Goal: Task Accomplishment & Management: Use online tool/utility

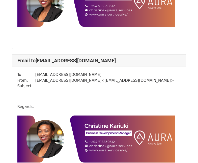
scroll to position [412, 0]
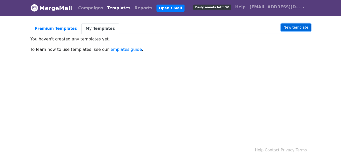
click at [287, 26] on link "New template" at bounding box center [295, 27] width 29 height 8
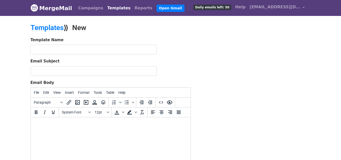
click at [41, 127] on html at bounding box center [111, 124] width 160 height 14
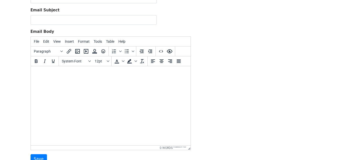
scroll to position [47, 0]
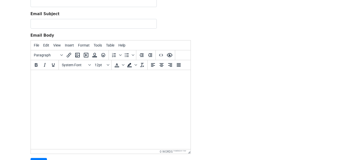
click at [46, 74] on body at bounding box center [111, 77] width 152 height 6
paste body
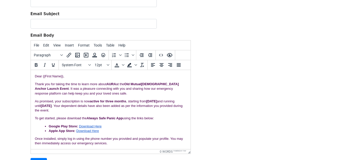
scroll to position [32, 0]
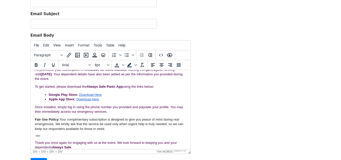
click at [45, 135] on div at bounding box center [111, 135] width 152 height 3
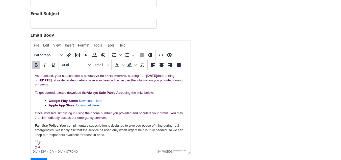
scroll to position [24, 0]
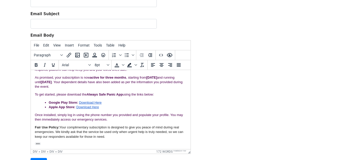
click at [38, 143] on div "Hide expanded content" at bounding box center [38, 143] width 6 height 3
click at [42, 142] on div at bounding box center [111, 143] width 152 height 3
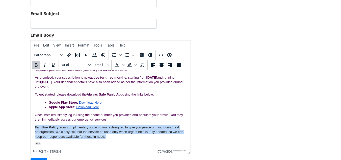
click at [42, 142] on div at bounding box center [111, 143] width 152 height 3
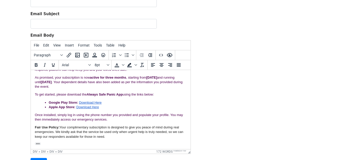
click at [42, 142] on div at bounding box center [111, 143] width 152 height 3
click at [113, 137] on p "Fair Use Policy: Your complimentary subscription is designed to give you peace …" at bounding box center [111, 132] width 152 height 14
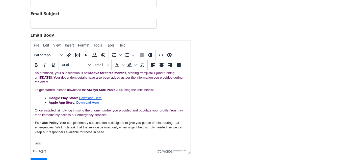
scroll to position [32, 0]
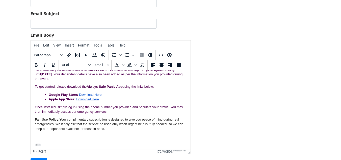
click at [53, 137] on p "Fair Use Policy: Your complimentary subscription is designed to give you peace …" at bounding box center [111, 128] width 152 height 23
click at [53, 145] on div at bounding box center [111, 144] width 152 height 3
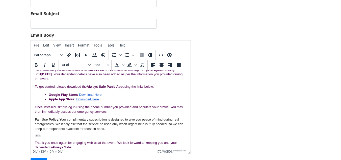
scroll to position [0, 0]
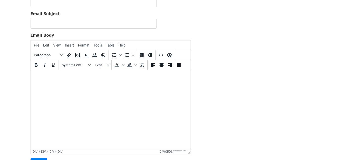
click at [39, 77] on body at bounding box center [111, 77] width 152 height 6
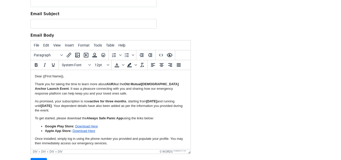
scroll to position [25, 0]
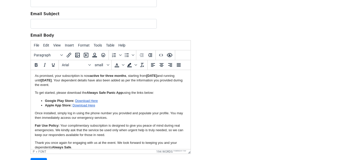
click at [39, 77] on font "As promised, your subscription is now active for three months , starting from 1…" at bounding box center [109, 80] width 148 height 13
click at [37, 46] on span "File" at bounding box center [36, 45] width 5 height 4
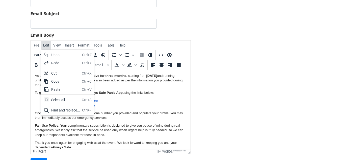
click at [43, 46] on span "Edit" at bounding box center [46, 45] width 6 height 4
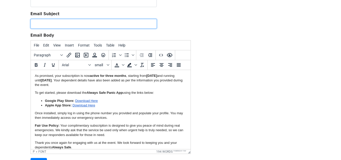
click at [42, 23] on input "Email Subject" at bounding box center [94, 24] width 126 height 10
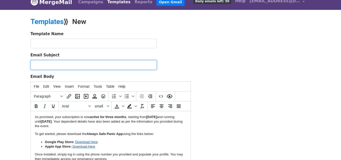
scroll to position [3, 0]
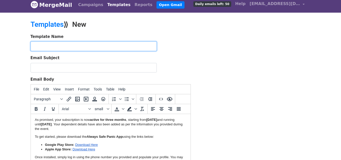
click at [43, 44] on input "text" at bounding box center [94, 46] width 126 height 10
click at [58, 46] on input "text" at bounding box center [94, 46] width 126 height 10
paste input "Thank You for Visiting Us at the [DEMOGRAPHIC_DATA] Anchor Launch Event"
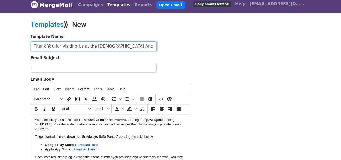
type input "Thank You for Visiting Us at the [DEMOGRAPHIC_DATA] Anchor Launch Event"
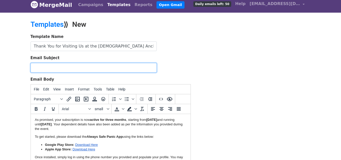
click at [58, 67] on input "Email Subject" at bounding box center [94, 68] width 126 height 10
paste input "Thank You for Visiting Us at the [DEMOGRAPHIC_DATA] Anchor Launch Event"
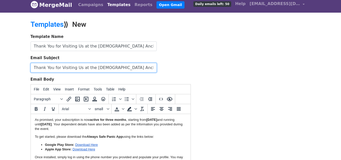
type input "Thank You for Visiting Us at the [DEMOGRAPHIC_DATA] Anchor Launch Event"
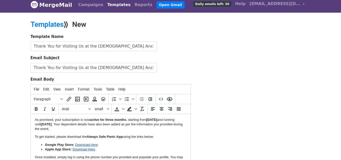
click at [214, 71] on div "Template Name Thank You for Visiting Us at the Lady Anchor Launch Event Email S…" at bounding box center [171, 123] width 288 height 178
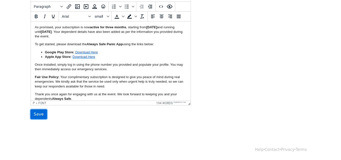
click at [33, 114] on input "Save" at bounding box center [39, 114] width 16 height 10
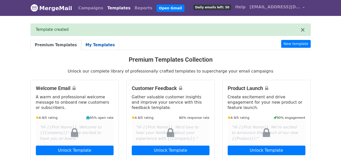
click at [93, 46] on link "My Templates" at bounding box center [100, 45] width 38 height 10
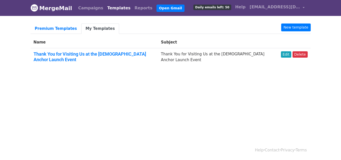
click at [99, 54] on link "Thank You for Visiting Us at the [DEMOGRAPHIC_DATA] Anchor Launch Event" at bounding box center [90, 56] width 112 height 11
click at [290, 53] on link "Edit" at bounding box center [286, 54] width 10 height 6
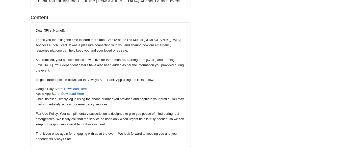
scroll to position [61, 0]
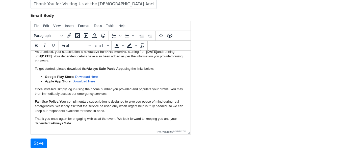
scroll to position [76, 0]
click at [49, 120] on p "Thank you once again for engaging with us at the event. We look forward to keep…" at bounding box center [111, 120] width 152 height 9
click at [43, 130] on div "font" at bounding box center [42, 131] width 8 height 4
click at [58, 118] on font "Thank you once again for engaging with us at the event. We look forward to keep…" at bounding box center [106, 120] width 142 height 8
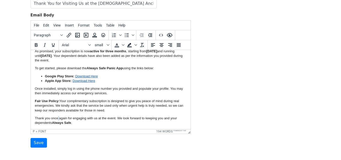
click at [58, 118] on font "Thank you once again for engaging with us at the event. We look forward to keep…" at bounding box center [106, 120] width 142 height 8
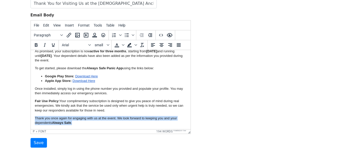
click at [58, 118] on font "Thank you once again for engaging with us at the event. We look forward to keep…" at bounding box center [106, 120] width 142 height 8
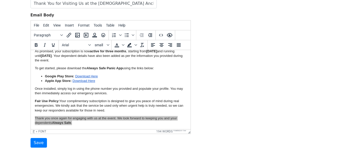
click at [33, 132] on div "p" at bounding box center [34, 131] width 2 height 4
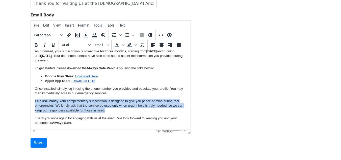
click at [50, 118] on font "Thank you once again for engaging with us at the event. We look forward to keep…" at bounding box center [106, 120] width 142 height 8
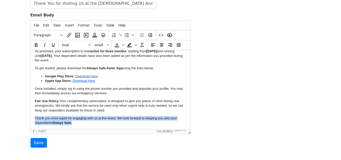
click at [50, 118] on font "Thank you once again for engaging with us at the event. We look forward to keep…" at bounding box center [106, 120] width 142 height 8
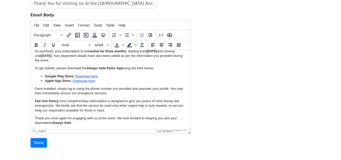
click at [48, 125] on html "Dear {{First Name}}, Thank you for taking the time to learn more about AURA at …" at bounding box center [111, 74] width 160 height 109
click at [51, 109] on font "Fair Use Policy: Your complimentary subscription is designed to give you peace …" at bounding box center [109, 105] width 148 height 13
click at [39, 139] on input "Save" at bounding box center [39, 143] width 16 height 10
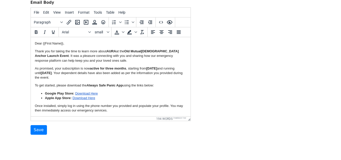
scroll to position [106, 0]
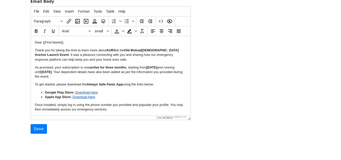
click at [113, 110] on p "Once installed, simply log in using the phone number you provided and populate …" at bounding box center [111, 106] width 152 height 9
click at [115, 110] on p "Once installed, simply log in using the phone number you provided and populate …" at bounding box center [111, 106] width 152 height 9
paste body
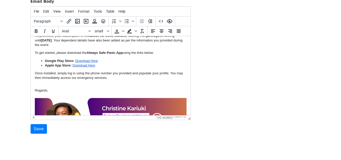
click at [36, 83] on p "Once installed, simply log in using the phone number you provided and populate …" at bounding box center [111, 78] width 152 height 14
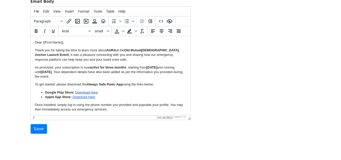
click at [35, 103] on p "Once installed, simply log in using the phone number you provided and populate …" at bounding box center [111, 111] width 152 height 18
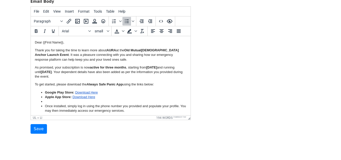
scroll to position [3, 0]
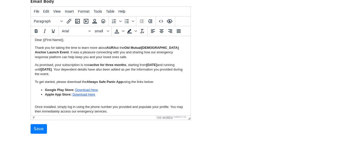
click at [38, 103] on p "Once installed, simply log in using the phone number you provided and populate …" at bounding box center [111, 111] width 152 height 23
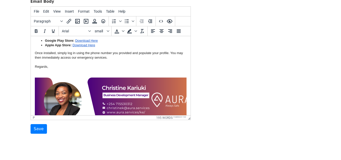
scroll to position [52, 0]
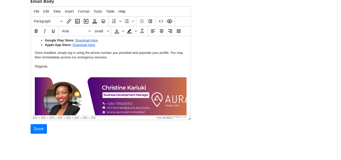
click at [41, 72] on div at bounding box center [111, 74] width 152 height 5
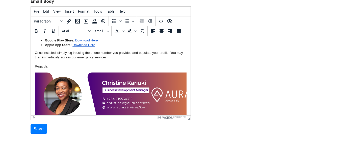
click at [37, 63] on p "Once installed, simply log in using the phone number you provided and populate …" at bounding box center [111, 59] width 152 height 18
click at [36, 69] on body "Dear {{First Name}}, Thank you for taking the time to learn more about AURA at …" at bounding box center [111, 71] width 152 height 167
click at [37, 62] on p "Once installed, simply log in using the phone number you provided and populate …" at bounding box center [111, 59] width 152 height 18
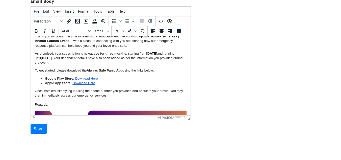
scroll to position [14, 0]
click at [37, 88] on body "Dear {{First Name}}, Thank you for taking the time to learn more about AURA at …" at bounding box center [111, 109] width 152 height 167
drag, startPoint x: 37, startPoint y: 86, endPoint x: 35, endPoint y: 91, distance: 5.1
click at [35, 91] on body "Dear {{First Name}}, Thank you for taking the time to learn more about AURA at …" at bounding box center [111, 109] width 152 height 167
click at [35, 91] on p "Once installed, simply log in using the phone number you provided and populate …" at bounding box center [111, 98] width 152 height 18
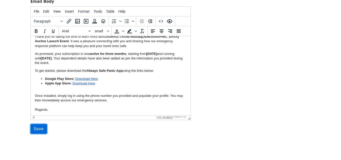
click at [36, 129] on input "Save" at bounding box center [39, 129] width 16 height 10
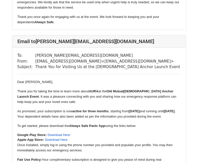
scroll to position [253, 0]
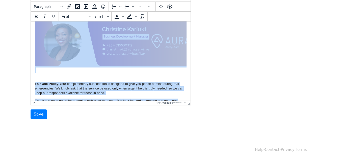
scroll to position [110, 0]
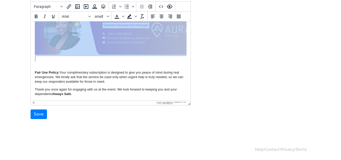
drag, startPoint x: 35, startPoint y: 39, endPoint x: 34, endPoint y: 69, distance: 29.8
click at [35, 69] on body "Dear {{First Name}}, Thank you for taking the time to learn more about AURA at …" at bounding box center [111, 8] width 152 height 178
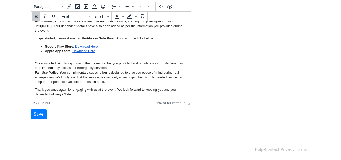
scroll to position [36, 0]
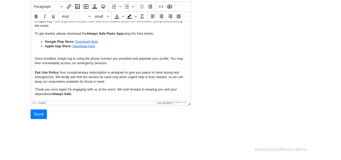
click at [75, 95] on p "Thank you once again for engaging with us at the event. We look forward to keep…" at bounding box center [111, 91] width 152 height 9
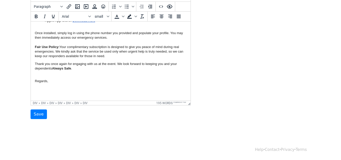
scroll to position [109, 0]
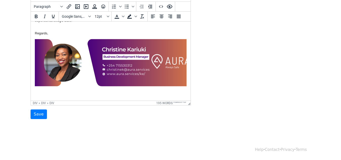
click at [50, 27] on p "Thank you once again for engaging with us at the event. We look forward to keep…" at bounding box center [111, 21] width 152 height 14
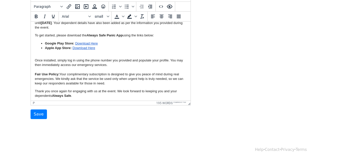
scroll to position [34, 0]
click at [36, 113] on input "Save" at bounding box center [39, 114] width 16 height 10
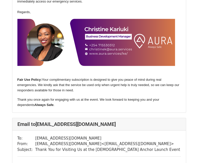
scroll to position [628, 0]
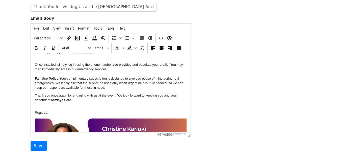
scroll to position [77, 0]
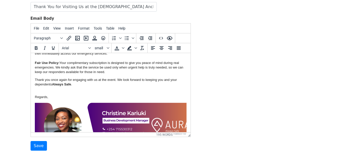
click at [43, 93] on body "Dear {{First Name}}, Thank you for taking the time to learn more about AURA at …" at bounding box center [111, 71] width 152 height 182
click at [39, 90] on p "Thank you once again for engaging with us at the event. We look forward to keep…" at bounding box center [111, 84] width 152 height 14
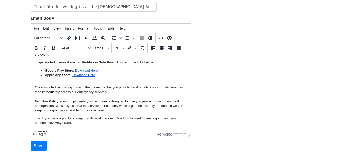
scroll to position [38, 0]
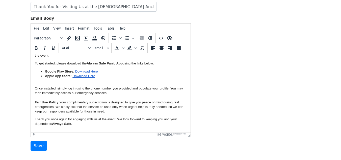
click at [45, 83] on p "Once installed, simply log in using the phone number you provided and populate …" at bounding box center [111, 97] width 152 height 32
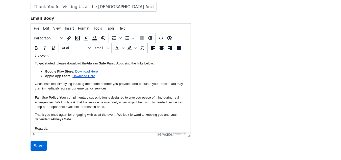
click at [38, 142] on input "Save" at bounding box center [39, 146] width 16 height 10
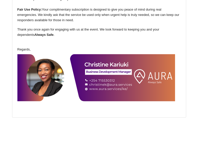
scroll to position [1658, 0]
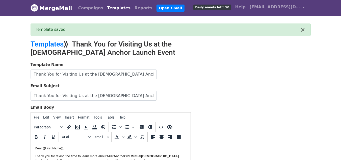
click at [109, 6] on link "Templates" at bounding box center [118, 8] width 27 height 10
click at [94, 7] on link "Campaigns" at bounding box center [90, 8] width 29 height 10
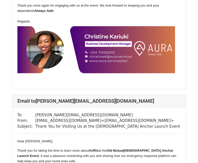
scroll to position [176, 0]
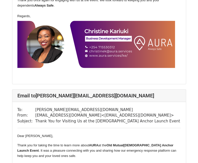
scroll to position [158, 0]
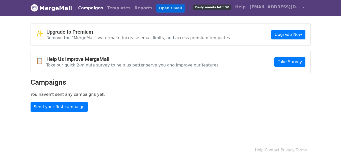
click at [156, 8] on link "Open Gmail" at bounding box center [170, 8] width 28 height 7
click at [84, 11] on link "Campaigns" at bounding box center [90, 8] width 29 height 10
click at [84, 8] on link "Campaigns" at bounding box center [90, 8] width 29 height 10
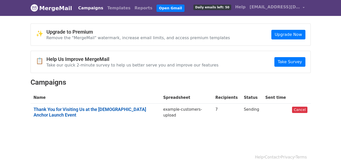
click at [115, 108] on link "Thank You for Visiting Us at the [DEMOGRAPHIC_DATA] Anchor Launch Event" at bounding box center [96, 111] width 124 height 11
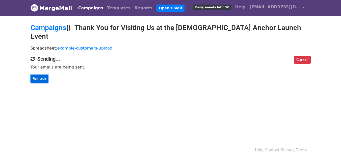
click at [37, 75] on link "Refresh" at bounding box center [40, 79] width 18 height 8
click at [60, 26] on link "Campaigns" at bounding box center [49, 27] width 36 height 8
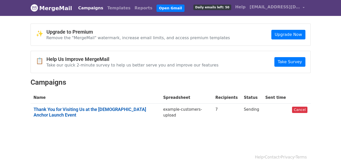
click at [108, 108] on link "Thank You for Visiting Us at the Lady Anchor Launch Event" at bounding box center [96, 111] width 124 height 11
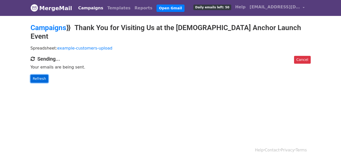
click at [37, 75] on link "Refresh" at bounding box center [40, 79] width 18 height 8
click at [77, 8] on link "Campaigns" at bounding box center [90, 8] width 29 height 10
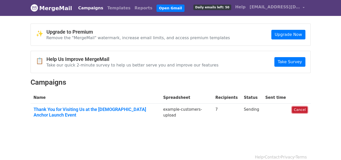
click at [300, 108] on link "Cancel" at bounding box center [299, 109] width 15 height 6
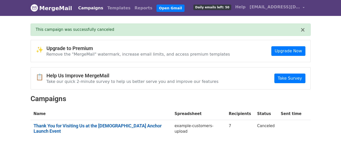
click at [107, 123] on link "Thank You for Visiting Us at the Lady Anchor Launch Event" at bounding box center [101, 128] width 135 height 11
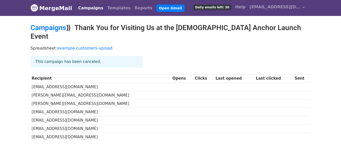
click at [92, 8] on link "Campaigns" at bounding box center [90, 8] width 29 height 10
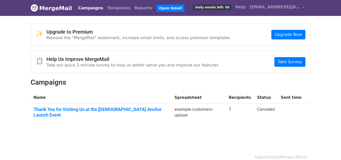
click at [81, 7] on link "Campaigns" at bounding box center [90, 8] width 29 height 10
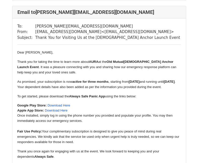
scroll to position [253, 0]
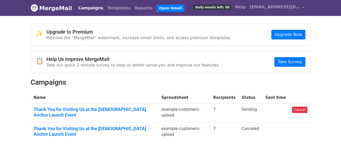
click at [202, 25] on div "✨ Upgrade to Premium Remove the "MergeMail" watermark, increase email limits, a…" at bounding box center [170, 35] width 279 height 22
click at [301, 110] on link "Cancel" at bounding box center [299, 109] width 15 height 6
